Goal: Navigation & Orientation: Find specific page/section

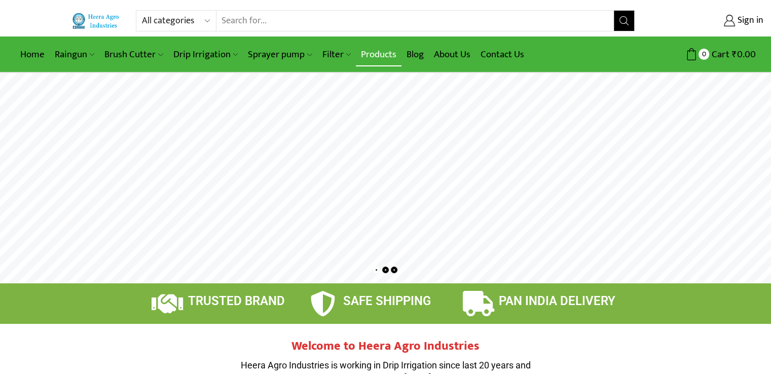
click at [376, 50] on link "Products" at bounding box center [379, 55] width 46 height 24
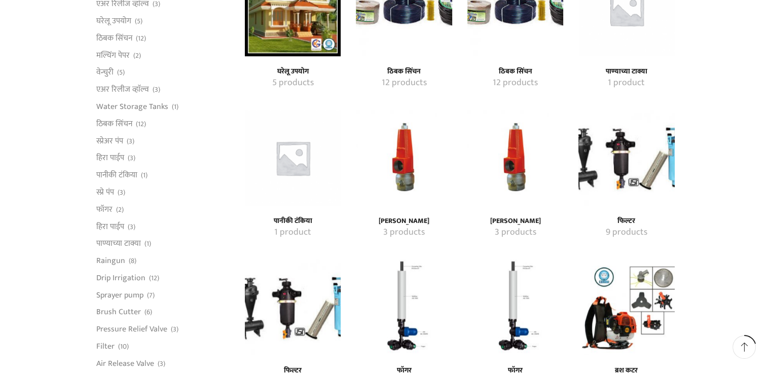
scroll to position [527, 0]
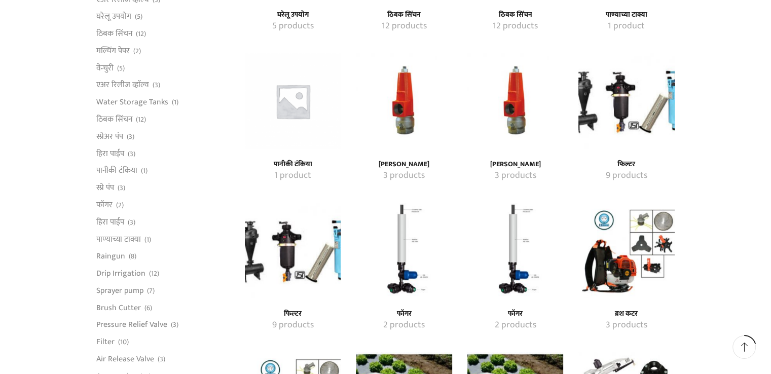
click at [407, 165] on h4 "[PERSON_NAME]" at bounding box center [404, 164] width 74 height 9
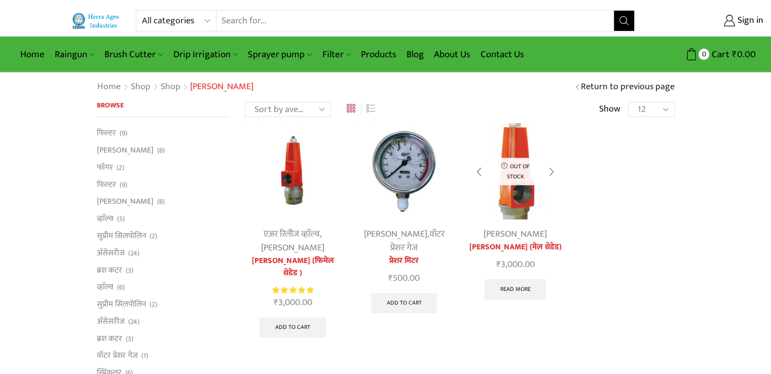
click at [529, 250] on link "[PERSON_NAME] (मेल थ्रेडेड)" at bounding box center [515, 247] width 96 height 12
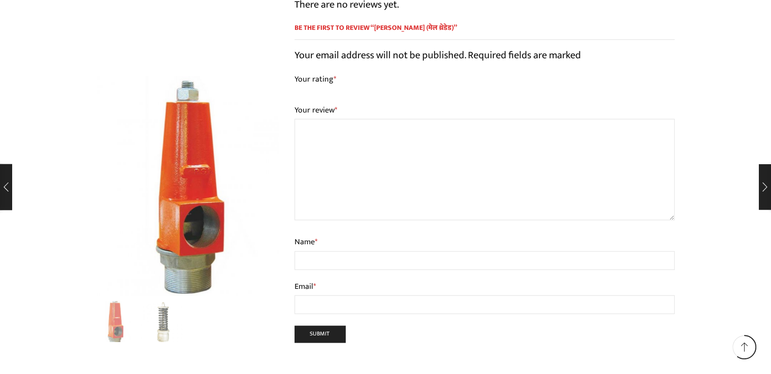
scroll to position [2089, 0]
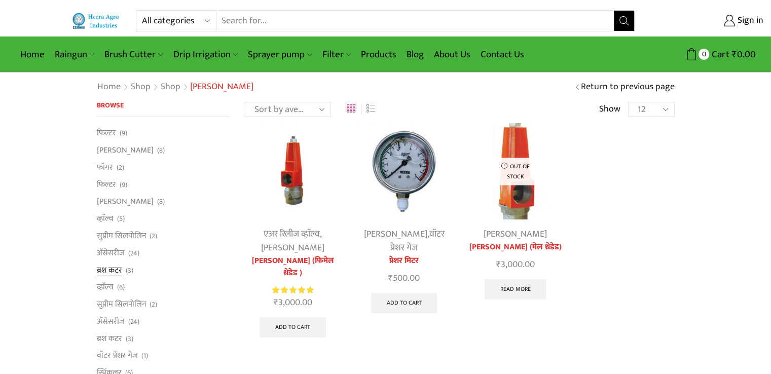
click at [110, 275] on link "ब्रश कटर" at bounding box center [109, 270] width 25 height 17
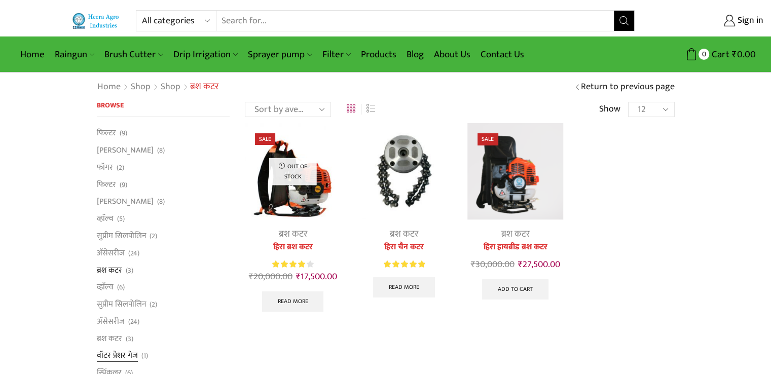
click at [125, 355] on link "वॉटर प्रेशर गेज" at bounding box center [117, 355] width 41 height 17
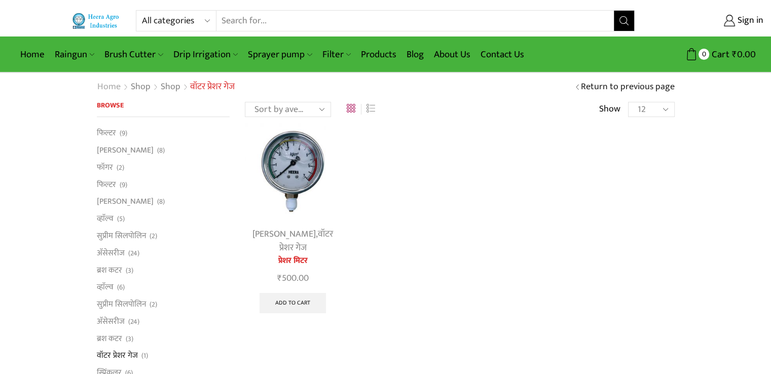
click at [107, 84] on link "Home" at bounding box center [109, 87] width 24 height 13
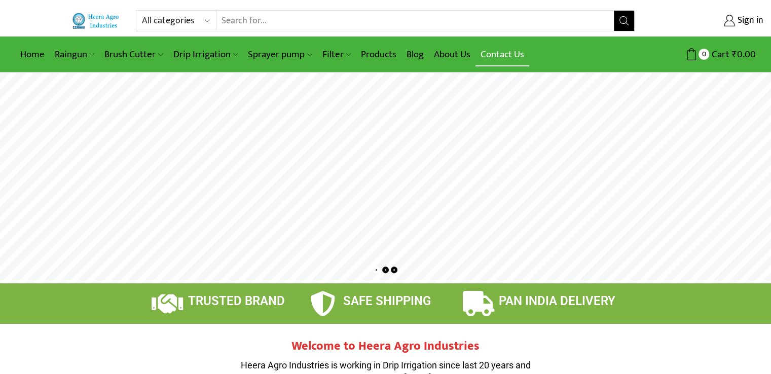
click at [505, 58] on link "Contact Us" at bounding box center [503, 55] width 54 height 24
